Goal: Feedback & Contribution: Leave review/rating

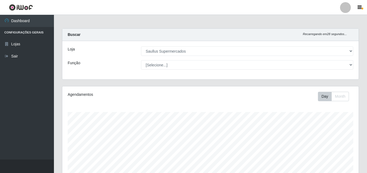
select select "423"
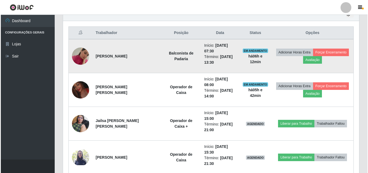
scroll to position [112, 296]
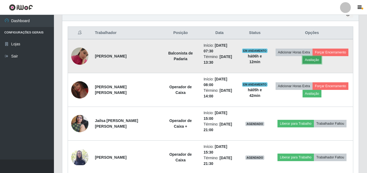
click at [315, 58] on button "Avaliação" at bounding box center [312, 60] width 19 height 8
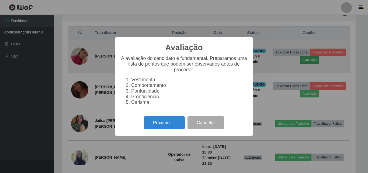
scroll to position [112, 294]
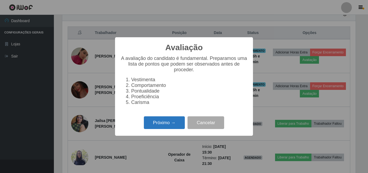
click at [160, 124] on button "Próximo →" at bounding box center [164, 122] width 41 height 13
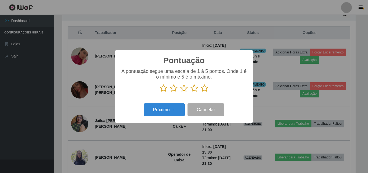
click at [207, 89] on icon at bounding box center [205, 88] width 8 height 8
click at [201, 92] on input "radio" at bounding box center [201, 92] width 0 height 0
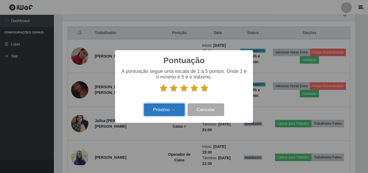
click at [166, 111] on button "Próximo →" at bounding box center [164, 109] width 41 height 13
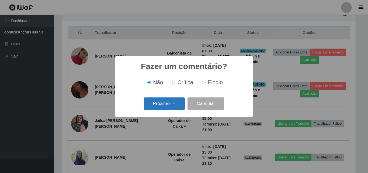
click at [166, 100] on button "Próximo →" at bounding box center [164, 103] width 41 height 13
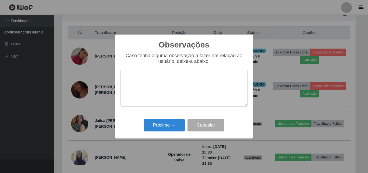
click at [148, 82] on textarea at bounding box center [184, 88] width 127 height 37
drag, startPoint x: 182, startPoint y: 85, endPoint x: 123, endPoint y: 77, distance: 59.2
click at [122, 79] on textarea "Otima profissional" at bounding box center [184, 88] width 127 height 37
type textarea "Otima profissional"
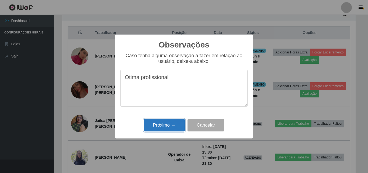
click at [166, 132] on button "Próximo →" at bounding box center [164, 125] width 41 height 13
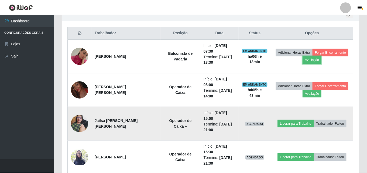
scroll to position [112, 296]
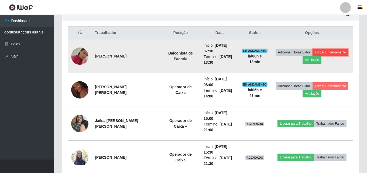
click at [332, 53] on button "Forçar Encerramento" at bounding box center [331, 53] width 36 height 8
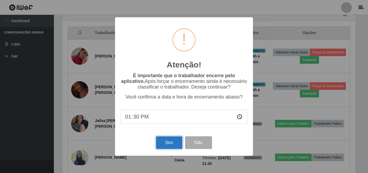
click at [167, 138] on button "Sim" at bounding box center [169, 142] width 26 height 13
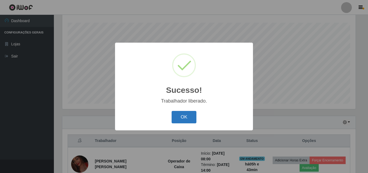
click at [186, 121] on button "OK" at bounding box center [184, 117] width 25 height 13
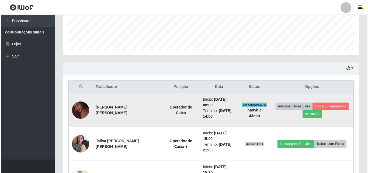
scroll to position [170, 0]
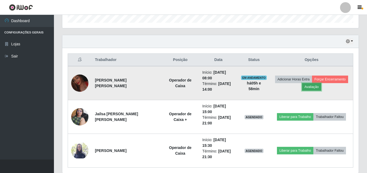
click at [306, 87] on button "Avaliação" at bounding box center [311, 87] width 19 height 8
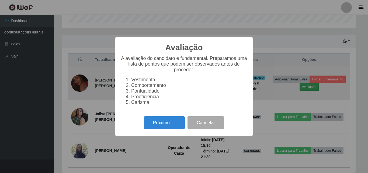
scroll to position [112, 294]
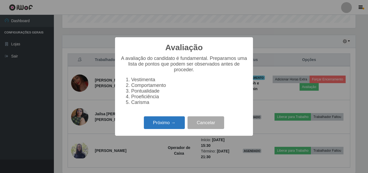
click at [162, 122] on button "Próximo →" at bounding box center [164, 122] width 41 height 13
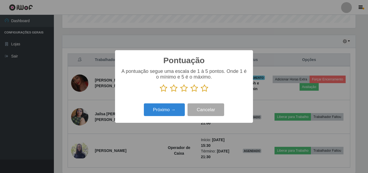
click at [203, 87] on icon at bounding box center [205, 88] width 8 height 8
click at [201, 92] on input "radio" at bounding box center [201, 92] width 0 height 0
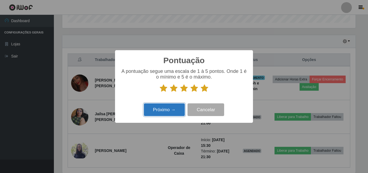
click at [172, 108] on button "Próximo →" at bounding box center [164, 109] width 41 height 13
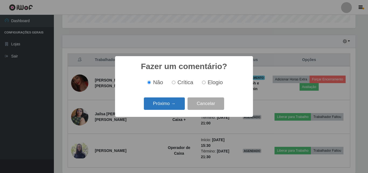
click at [172, 102] on button "Próximo →" at bounding box center [164, 103] width 41 height 13
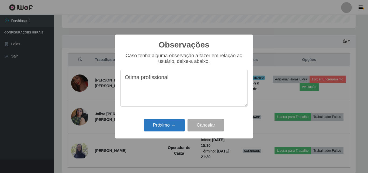
type textarea "Otima profissional"
click at [168, 126] on button "Próximo →" at bounding box center [164, 125] width 41 height 13
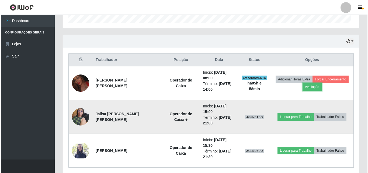
scroll to position [112, 296]
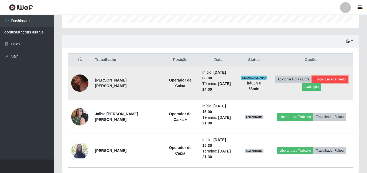
click at [336, 80] on button "Forçar Encerramento" at bounding box center [330, 80] width 36 height 8
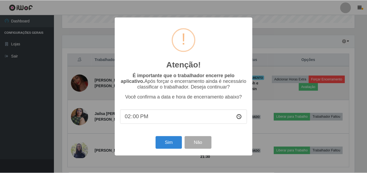
scroll to position [112, 294]
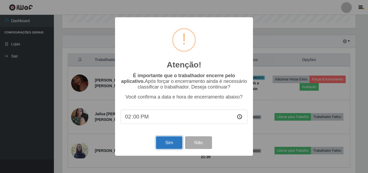
click at [175, 139] on button "Sim" at bounding box center [169, 142] width 26 height 13
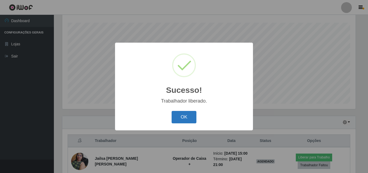
click at [189, 118] on button "OK" at bounding box center [184, 117] width 25 height 13
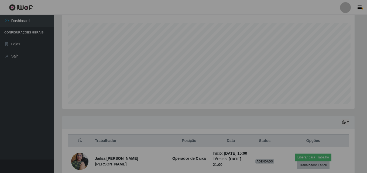
scroll to position [112, 296]
